Goal: Information Seeking & Learning: Learn about a topic

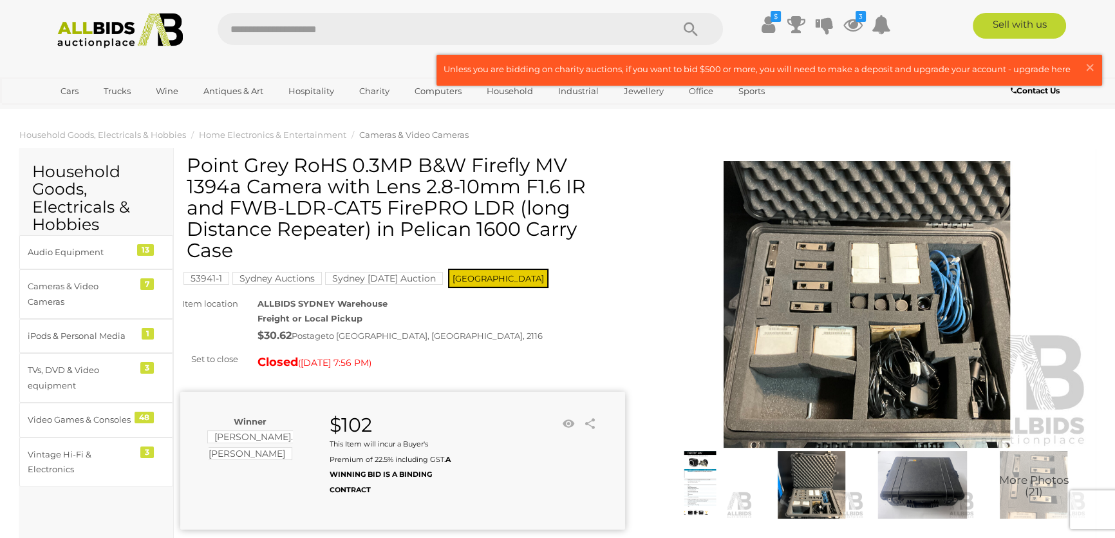
scroll to position [136, 0]
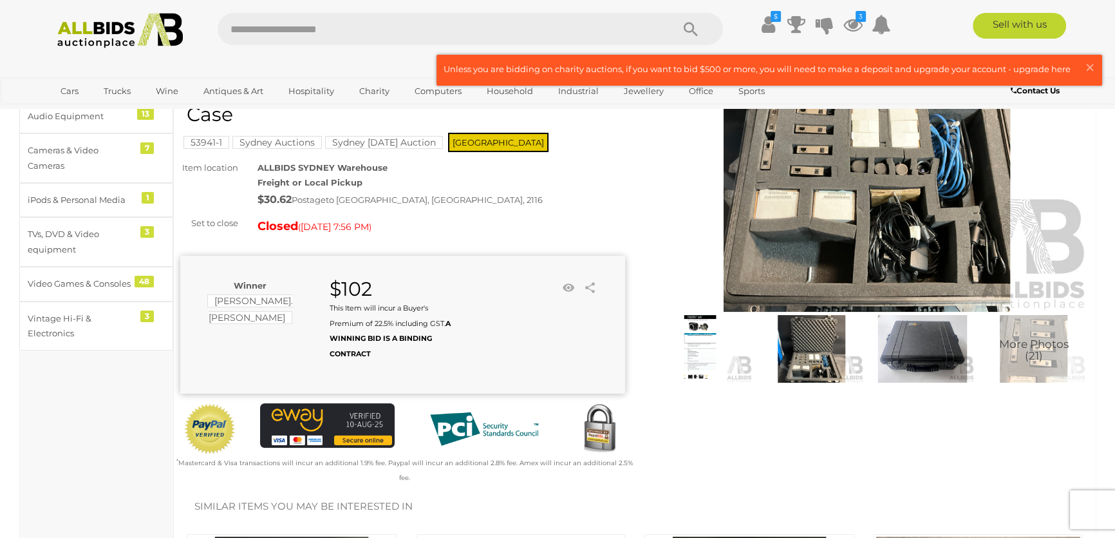
click at [927, 226] on img at bounding box center [866, 168] width 445 height 286
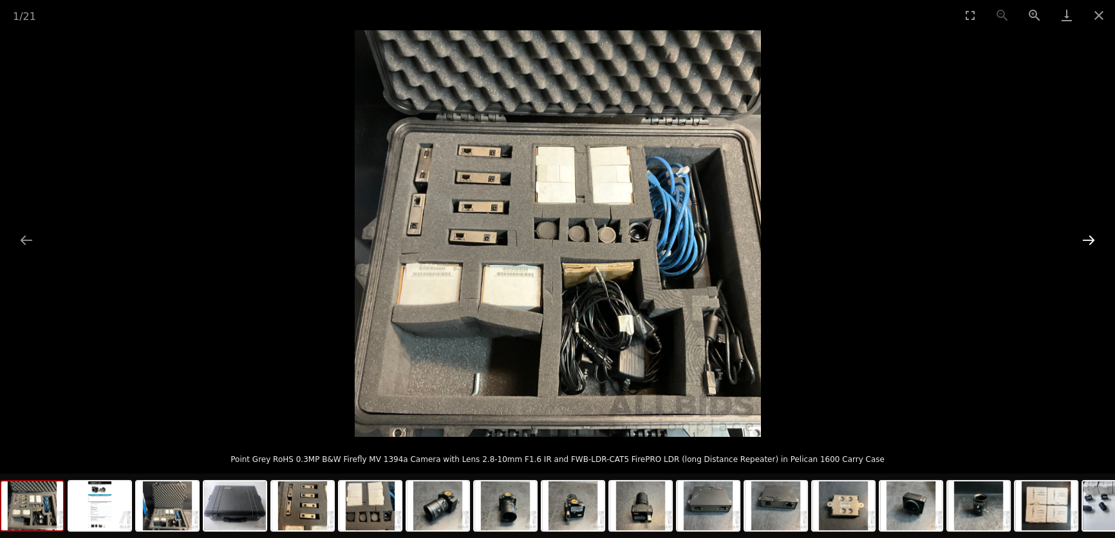
click at [1098, 234] on button "Next slide" at bounding box center [1088, 239] width 27 height 25
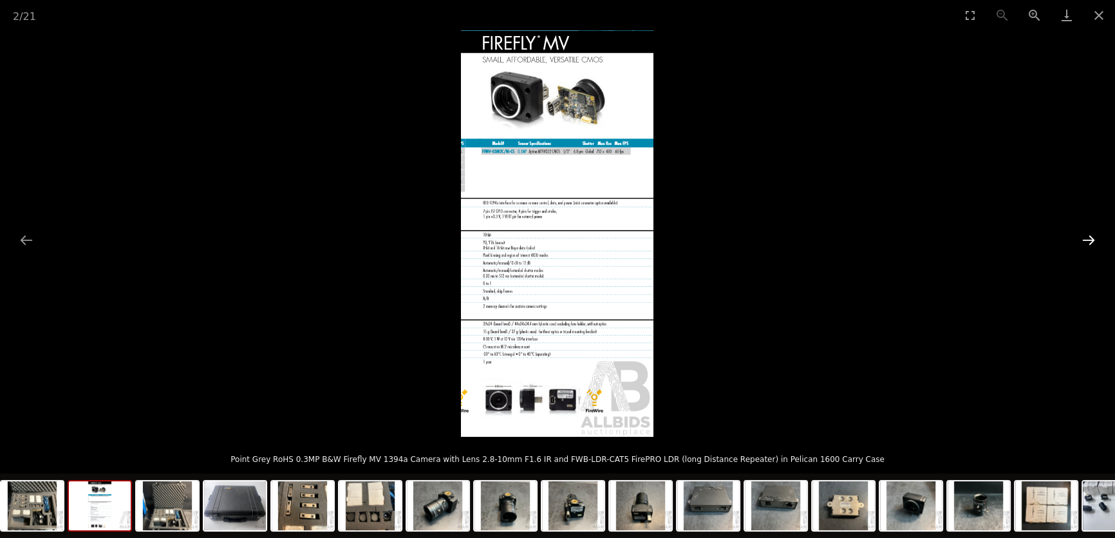
click at [1097, 236] on button "Next slide" at bounding box center [1088, 239] width 27 height 25
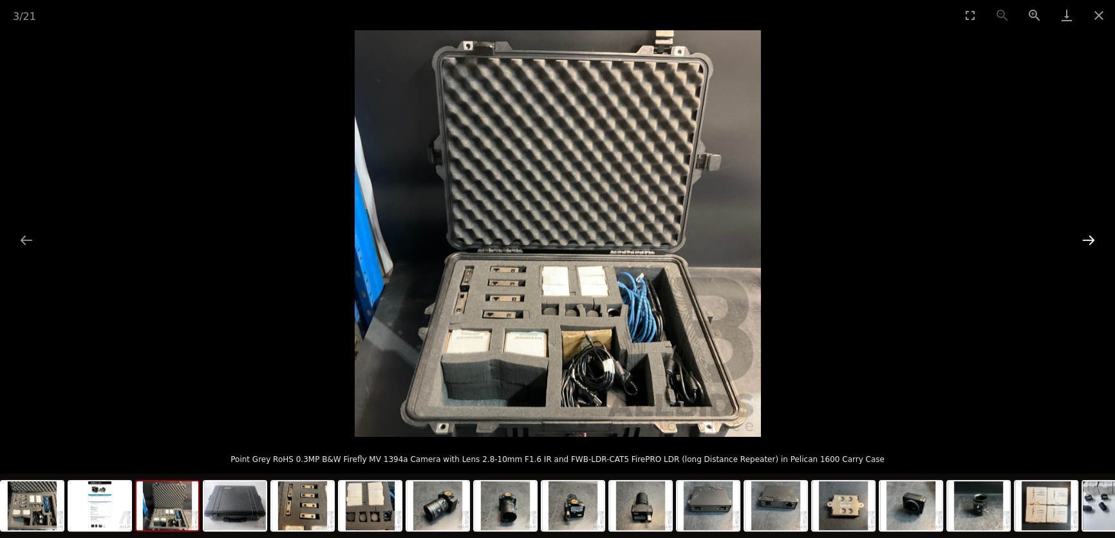
click at [1097, 236] on button "Next slide" at bounding box center [1088, 239] width 27 height 25
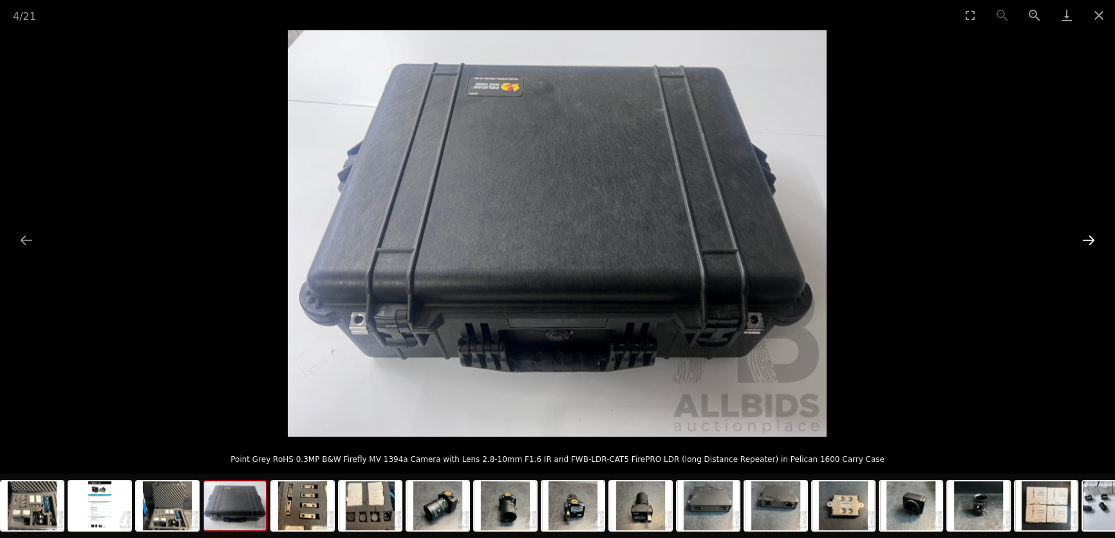
click at [1093, 239] on button "Next slide" at bounding box center [1088, 239] width 27 height 25
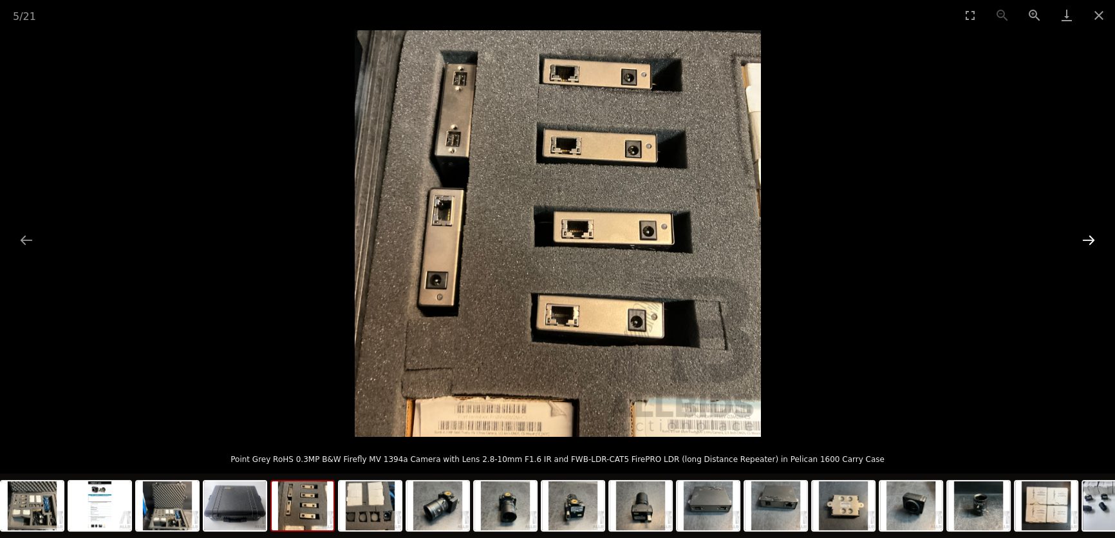
click at [1092, 240] on button "Next slide" at bounding box center [1088, 239] width 27 height 25
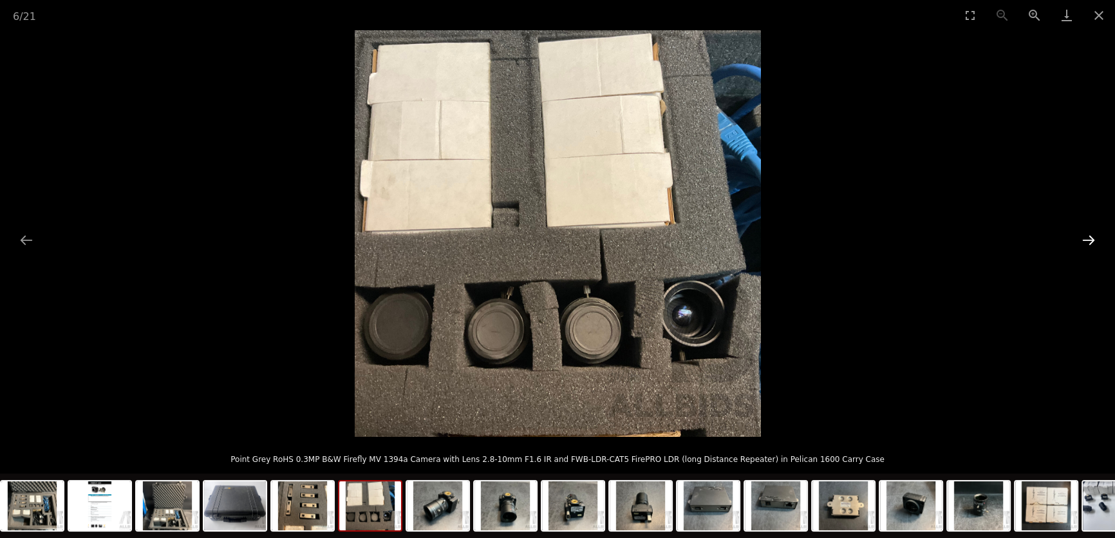
click at [1092, 240] on button "Next slide" at bounding box center [1088, 239] width 27 height 25
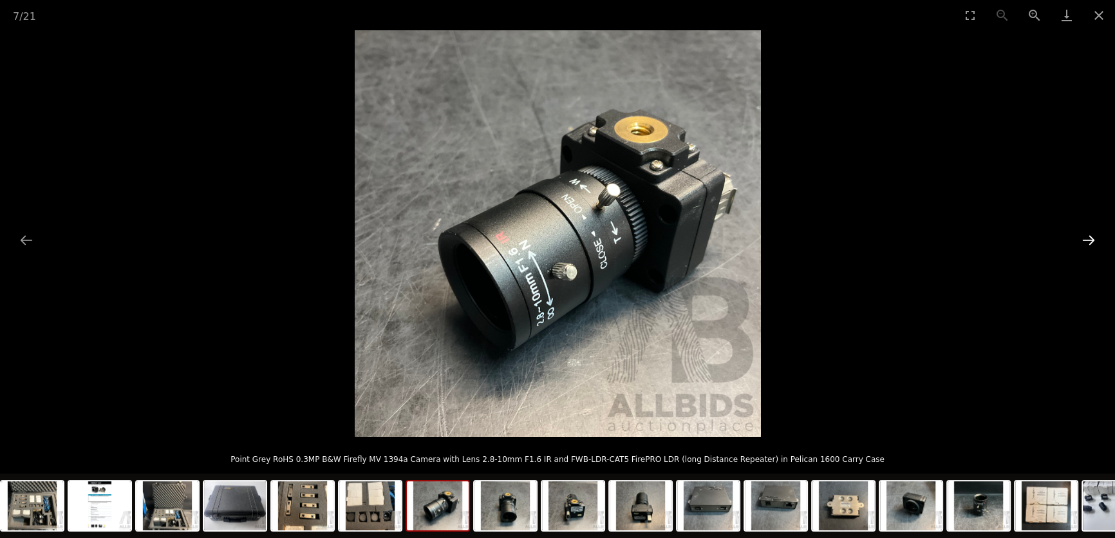
click at [1092, 240] on button "Next slide" at bounding box center [1088, 239] width 27 height 25
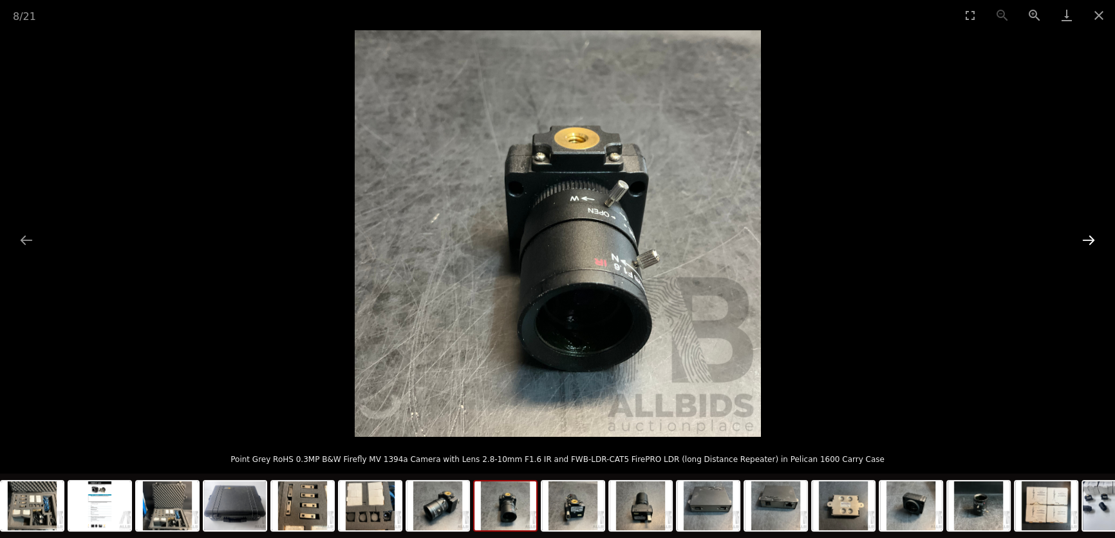
click at [1083, 248] on button "Next slide" at bounding box center [1088, 239] width 27 height 25
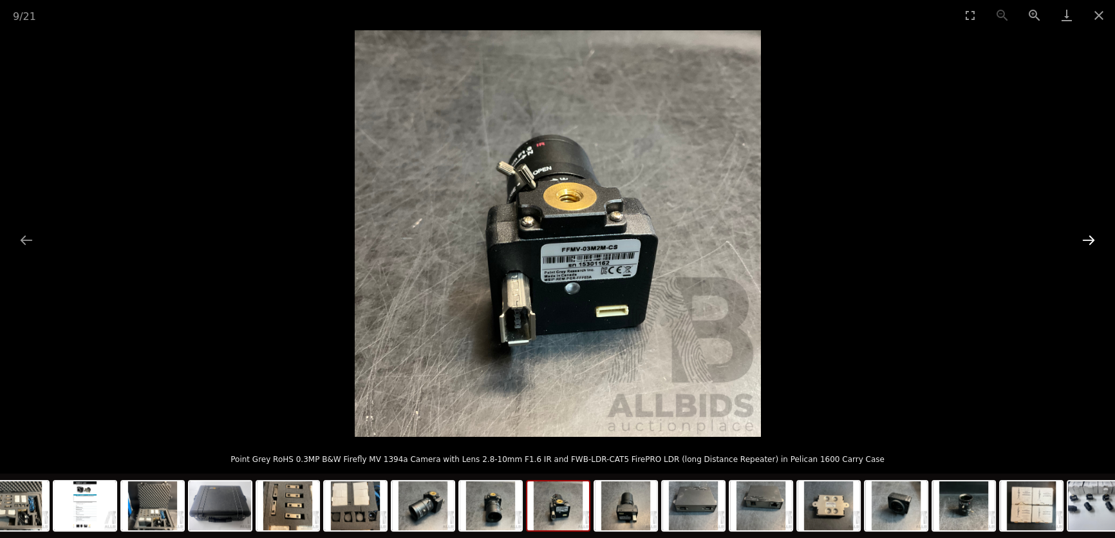
click at [1082, 250] on button "Next slide" at bounding box center [1088, 239] width 27 height 25
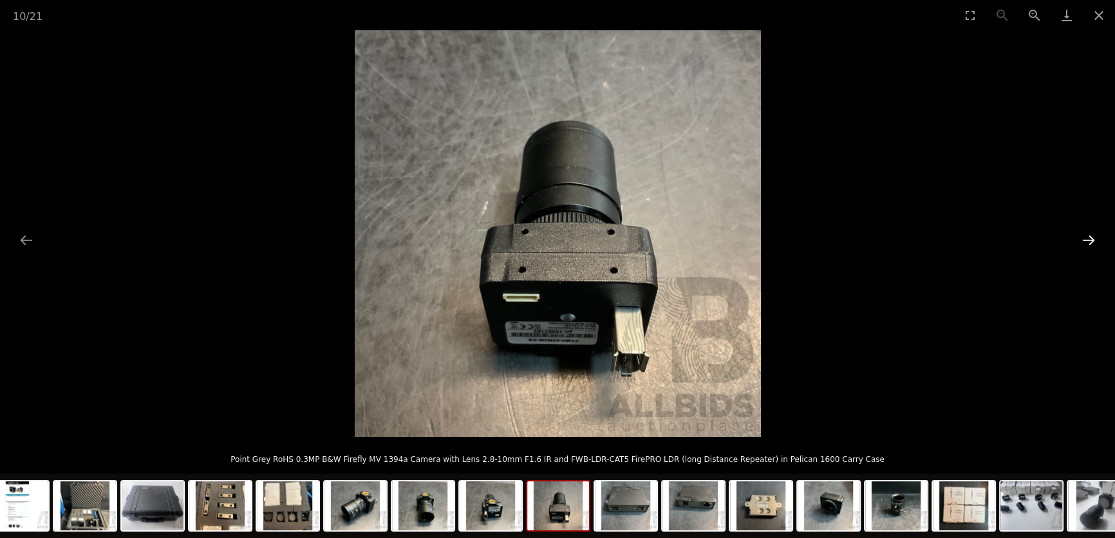
click at [1082, 250] on button "Next slide" at bounding box center [1088, 239] width 27 height 25
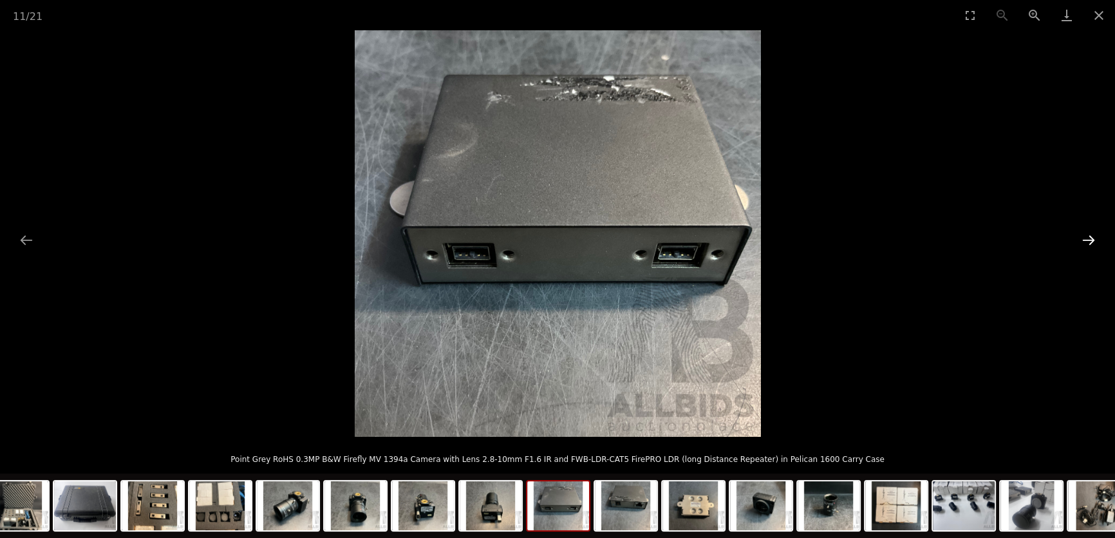
click at [1082, 250] on button "Next slide" at bounding box center [1088, 239] width 27 height 25
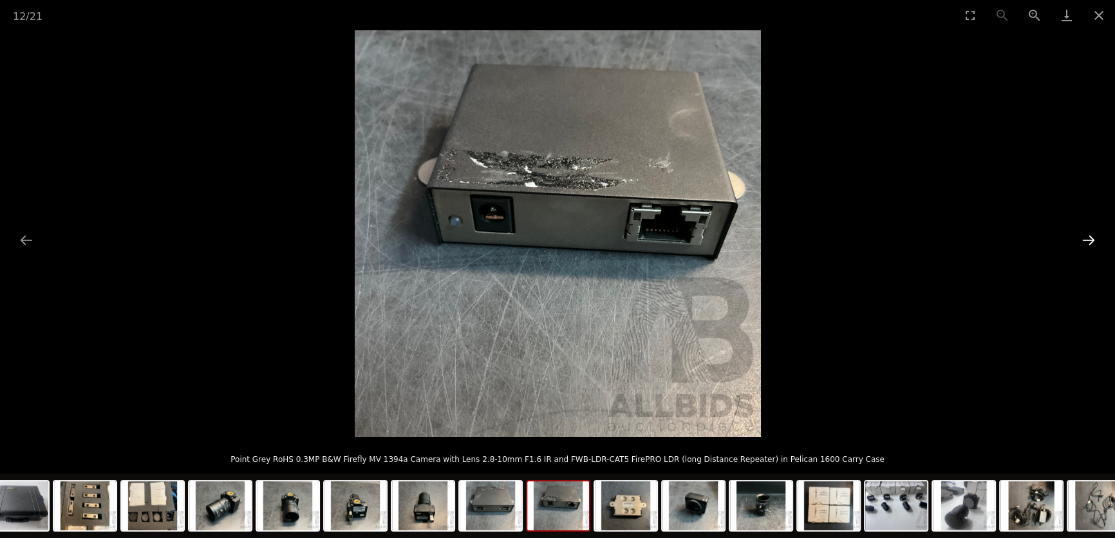
click at [1082, 250] on button "Next slide" at bounding box center [1088, 239] width 27 height 25
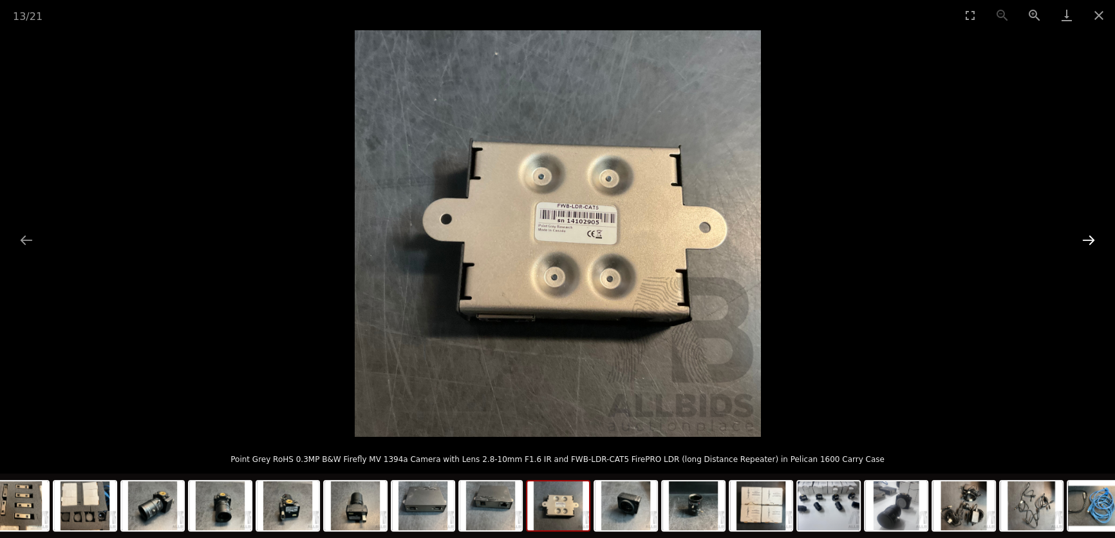
click at [1082, 250] on button "Next slide" at bounding box center [1088, 239] width 27 height 25
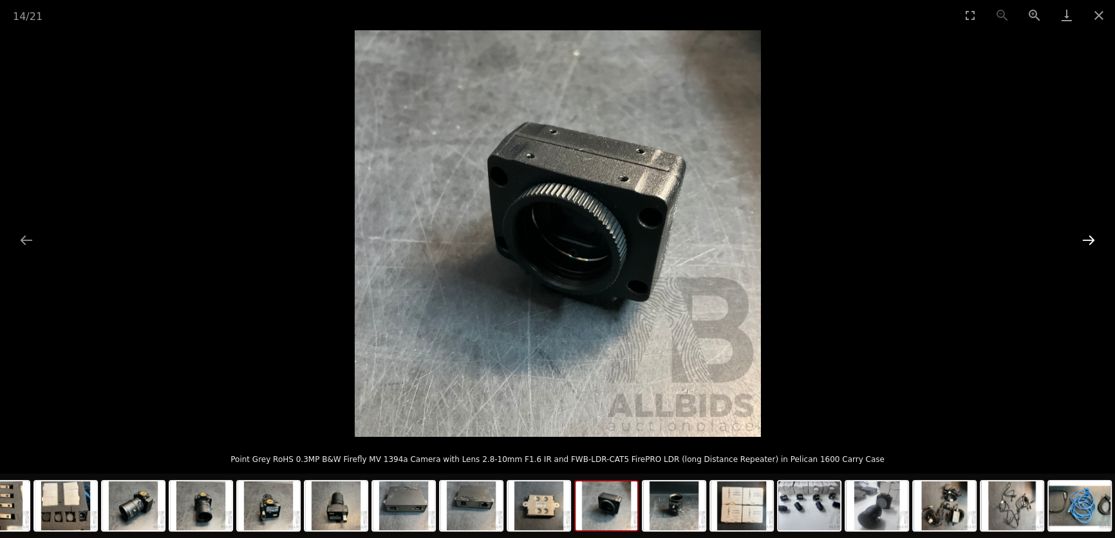
click at [1082, 250] on button "Next slide" at bounding box center [1088, 239] width 27 height 25
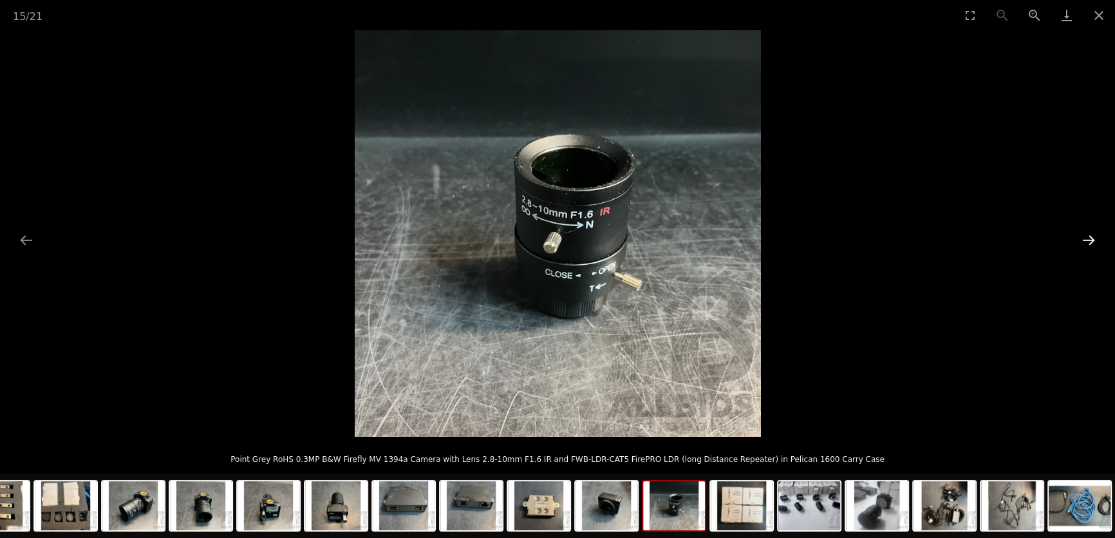
click at [1082, 250] on button "Next slide" at bounding box center [1088, 239] width 27 height 25
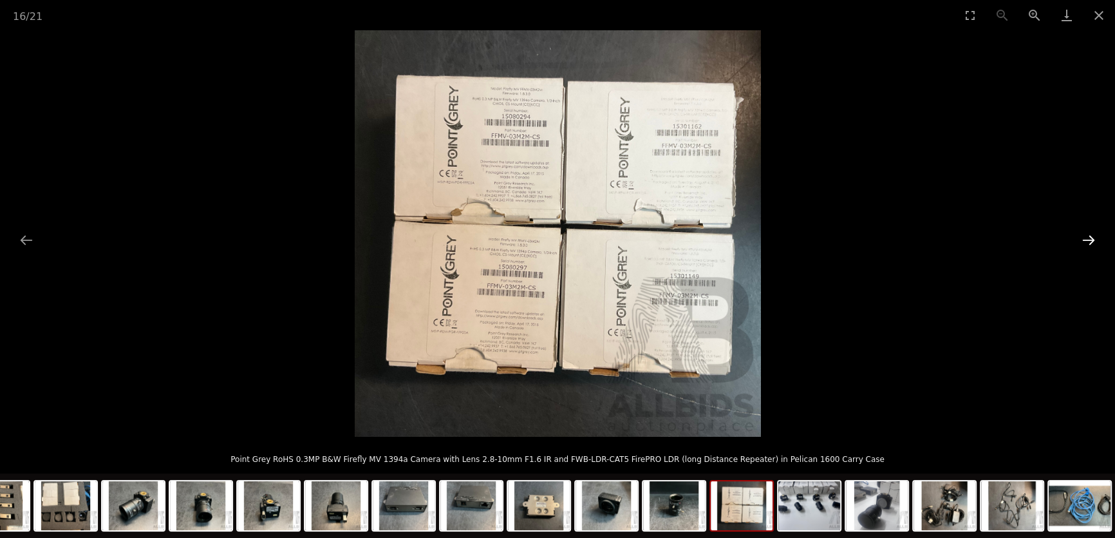
click at [1080, 251] on button "Next slide" at bounding box center [1088, 239] width 27 height 25
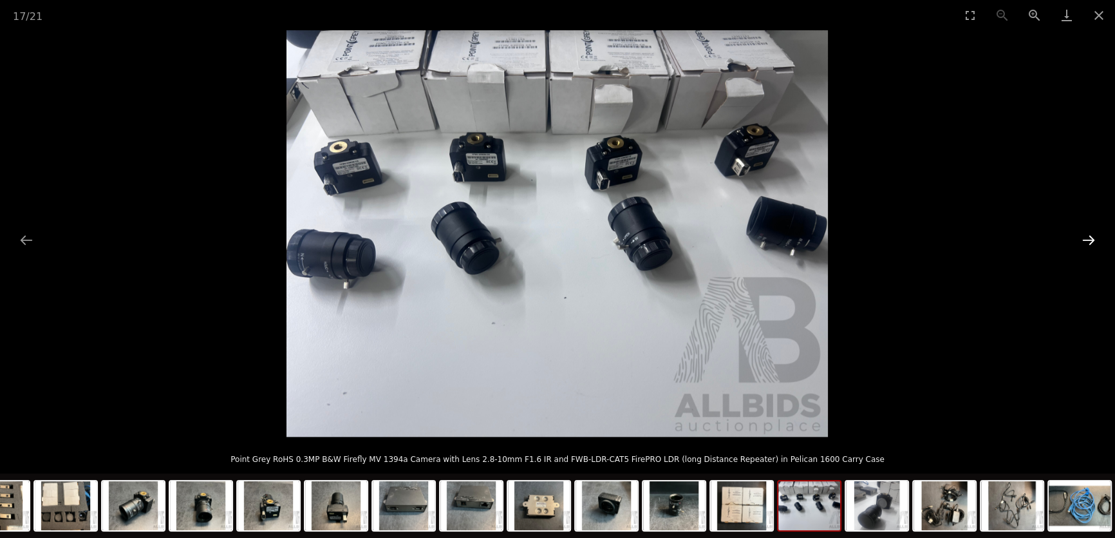
click at [1080, 251] on button "Next slide" at bounding box center [1088, 239] width 27 height 25
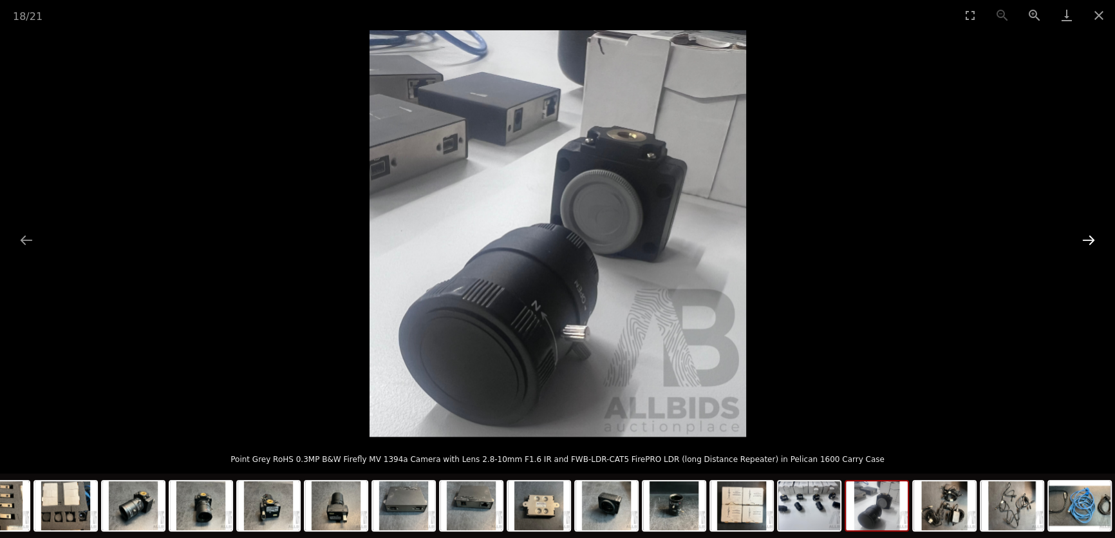
click at [1080, 251] on button "Next slide" at bounding box center [1088, 239] width 27 height 25
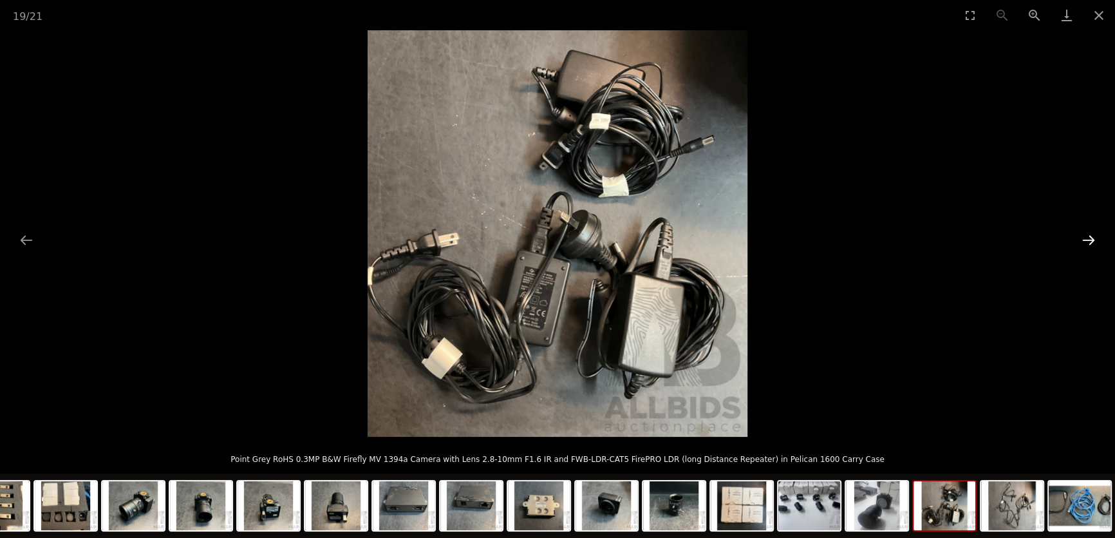
click at [1080, 251] on button "Next slide" at bounding box center [1088, 239] width 27 height 25
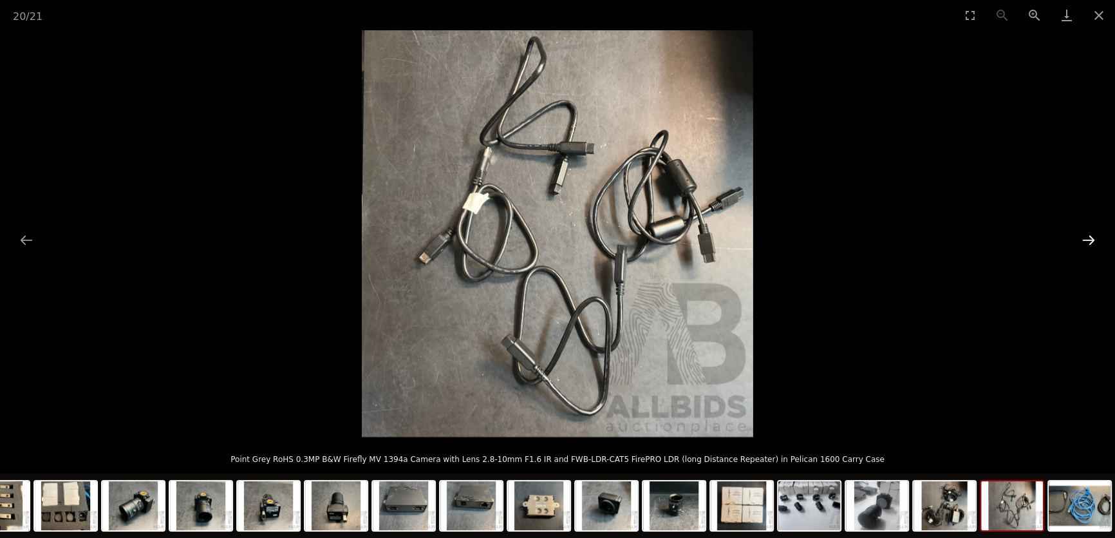
click at [1080, 251] on button "Next slide" at bounding box center [1088, 239] width 27 height 25
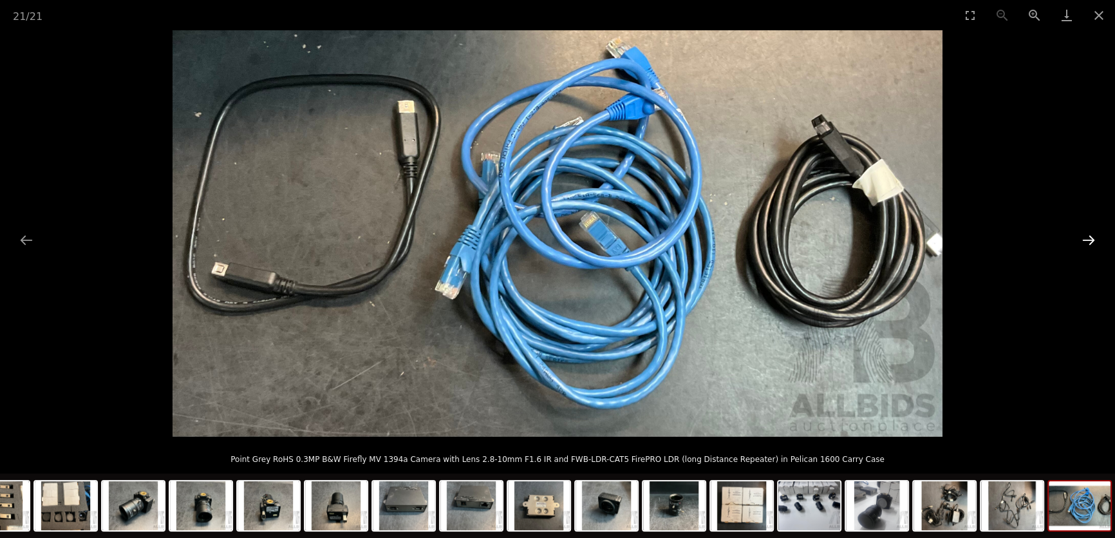
click at [1080, 251] on button "Next slide" at bounding box center [1088, 239] width 27 height 25
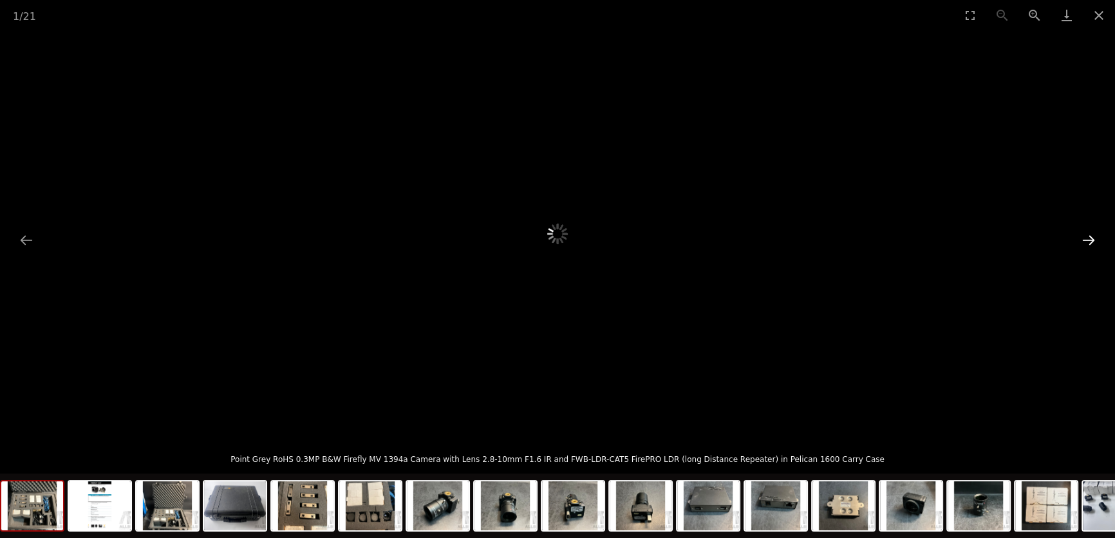
click at [1080, 251] on button "Next slide" at bounding box center [1088, 239] width 27 height 25
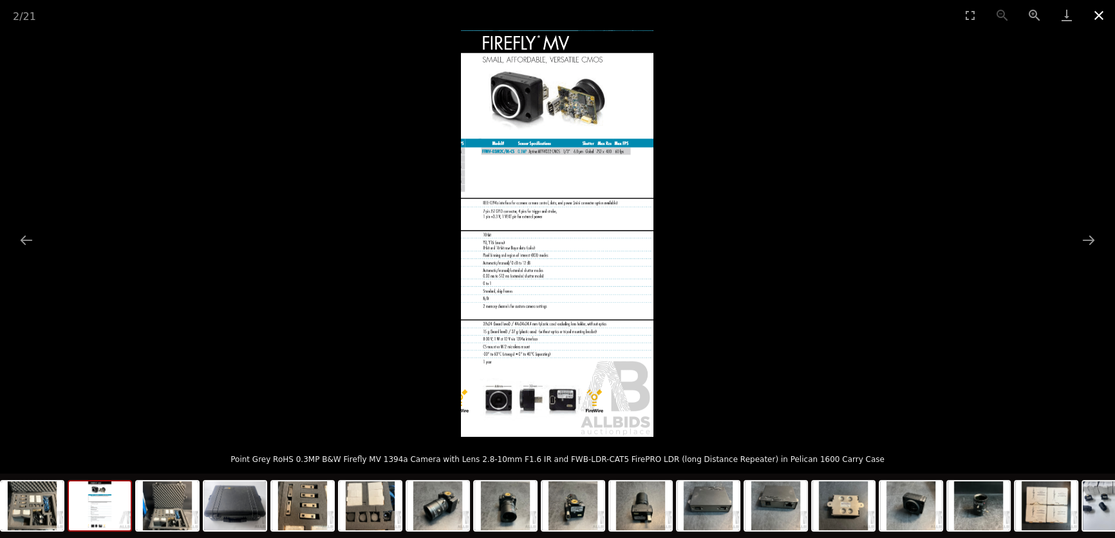
click at [1084, 10] on button "Close gallery" at bounding box center [1099, 15] width 32 height 30
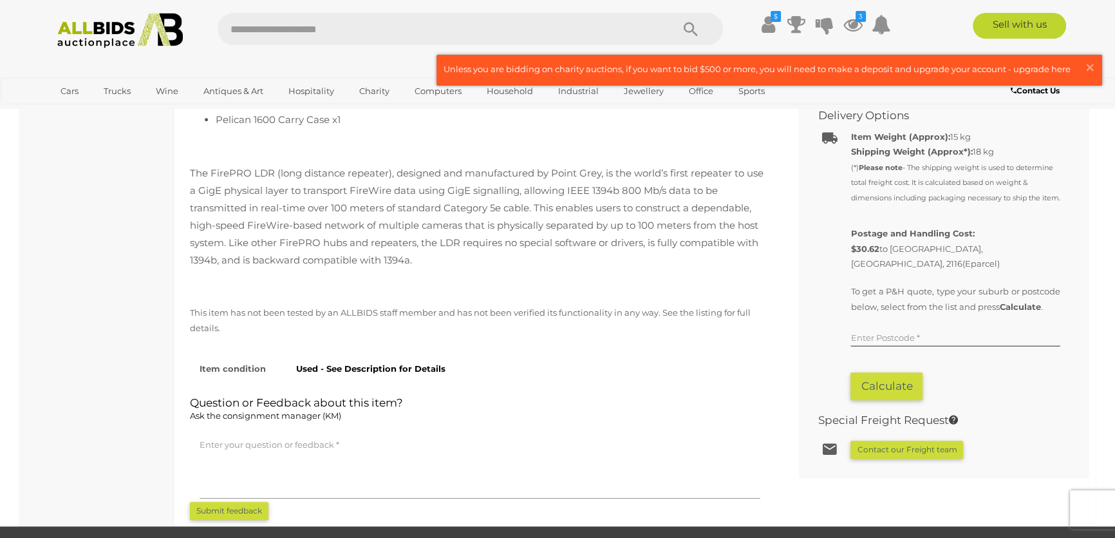
scroll to position [1638, 0]
